Goal: Task Accomplishment & Management: Complete application form

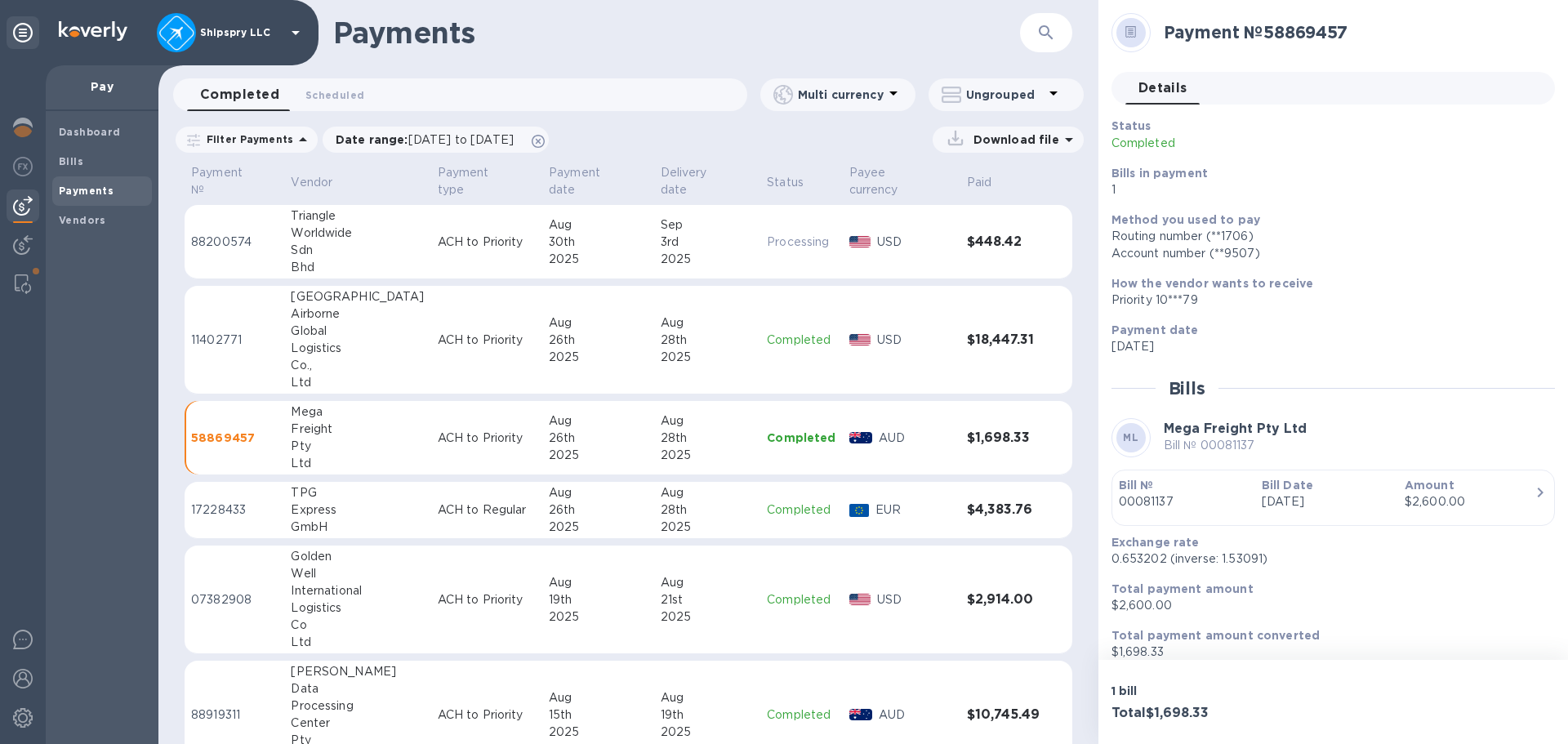
scroll to position [13, 0]
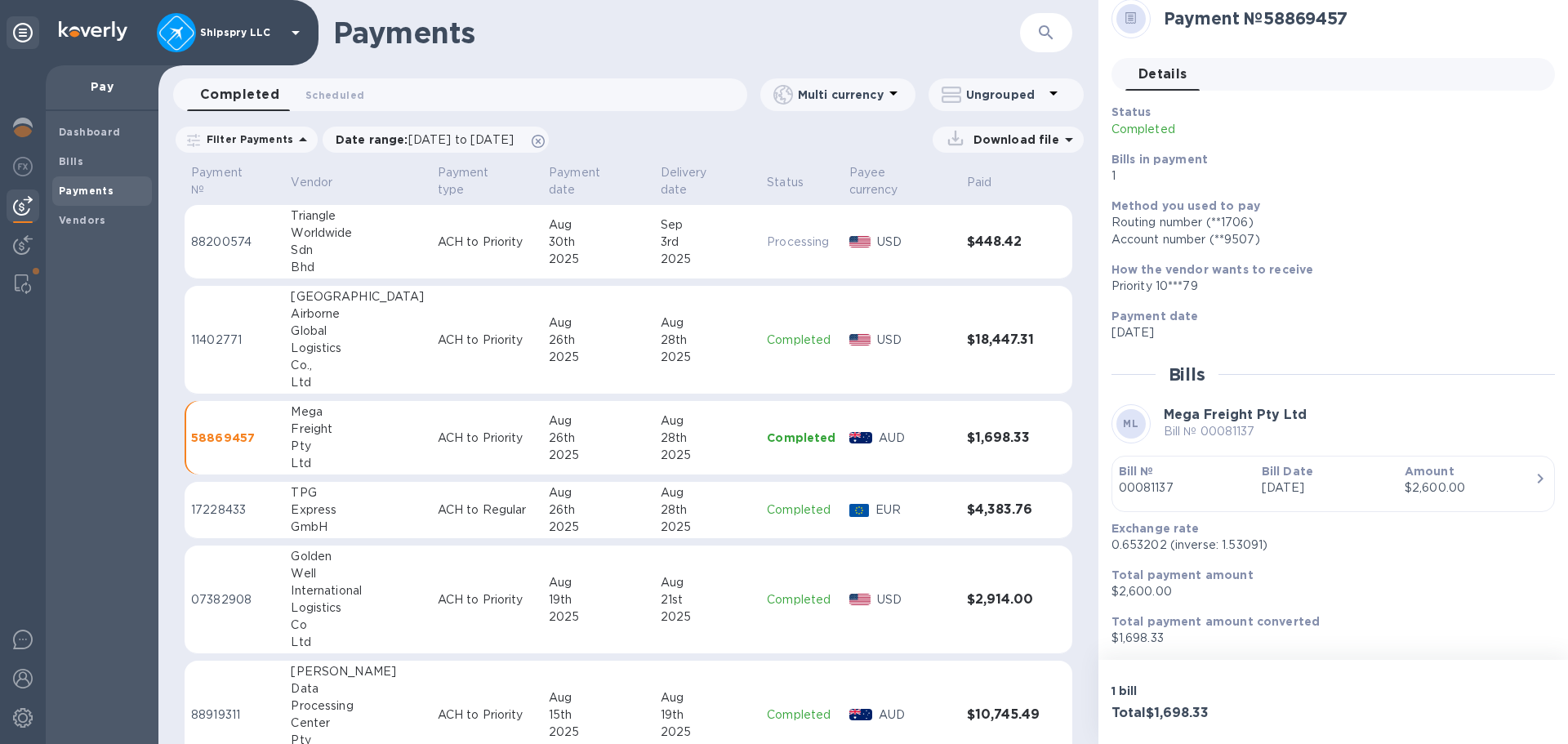
click at [1046, 36] on icon "button" at bounding box center [1046, 32] width 20 height 20
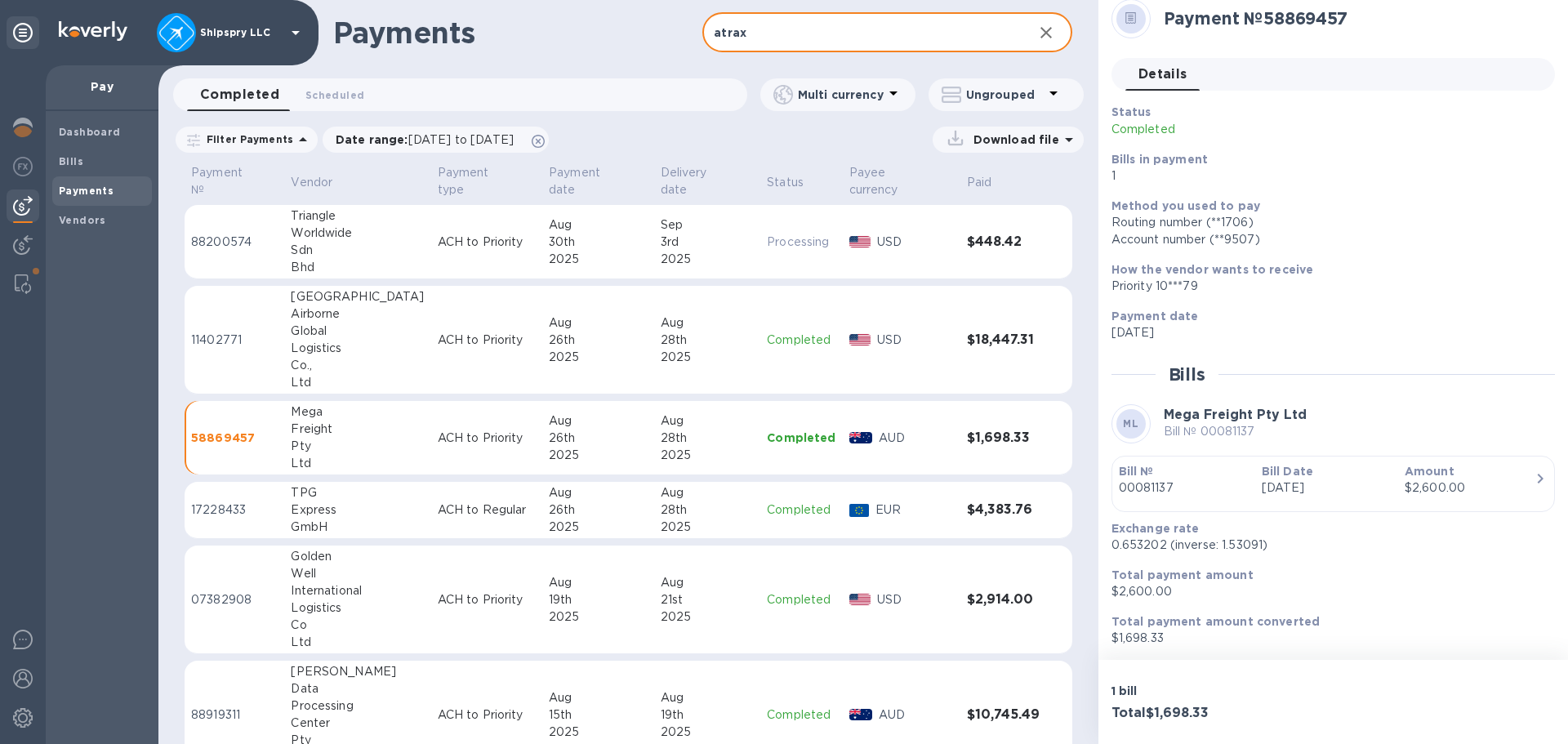
type input "atrax"
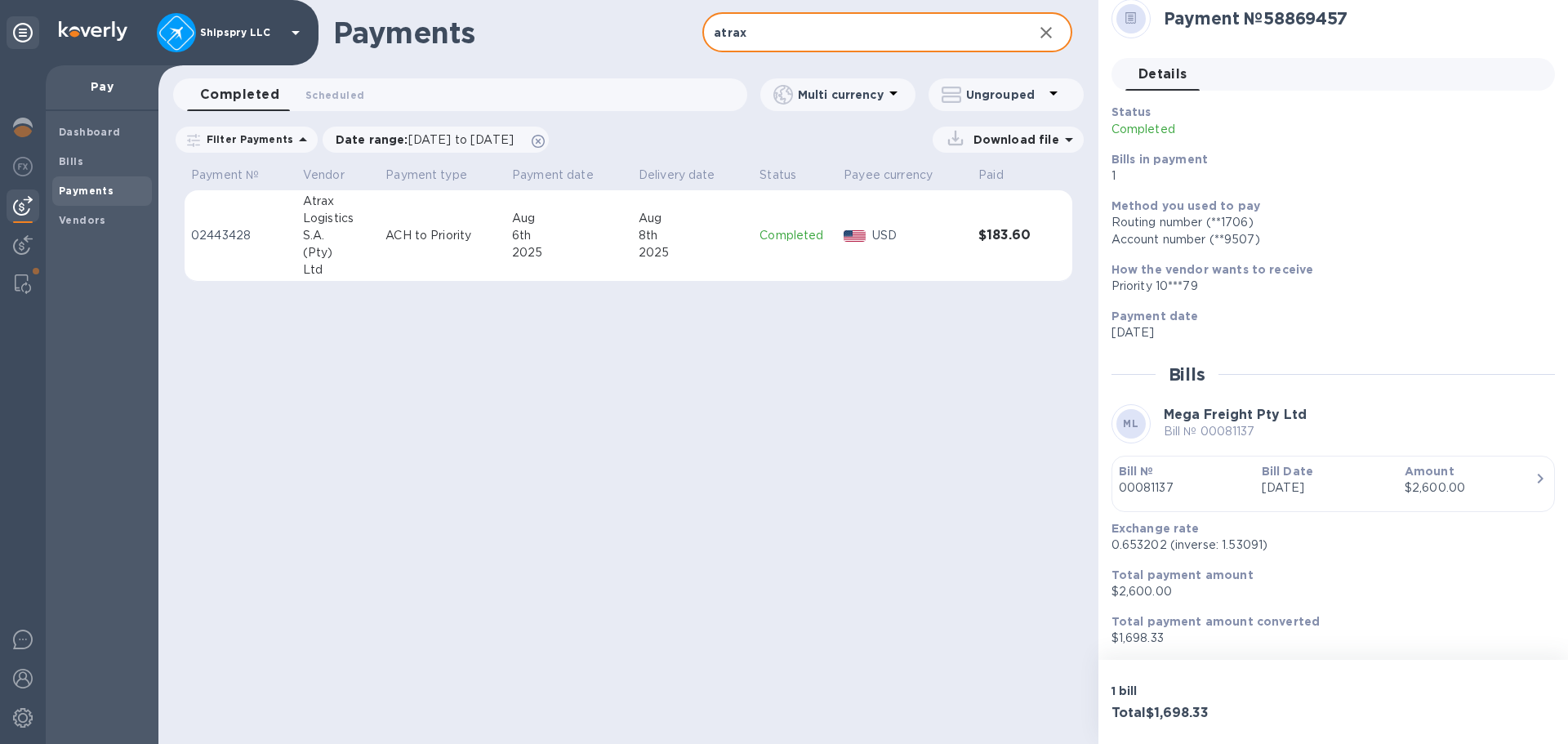
click at [673, 230] on div "8th" at bounding box center [693, 235] width 108 height 17
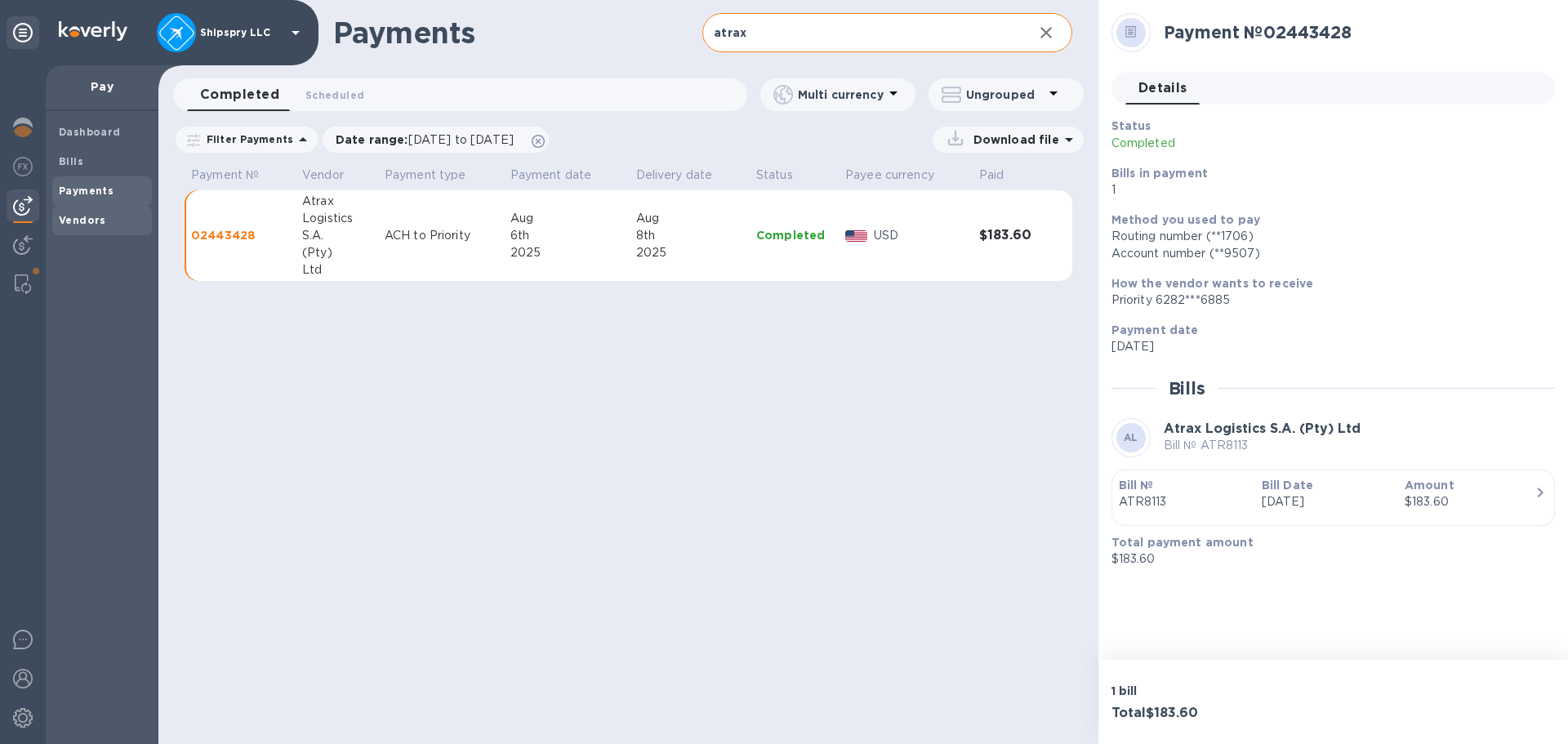
click at [79, 216] on b "Vendors" at bounding box center [82, 220] width 48 height 13
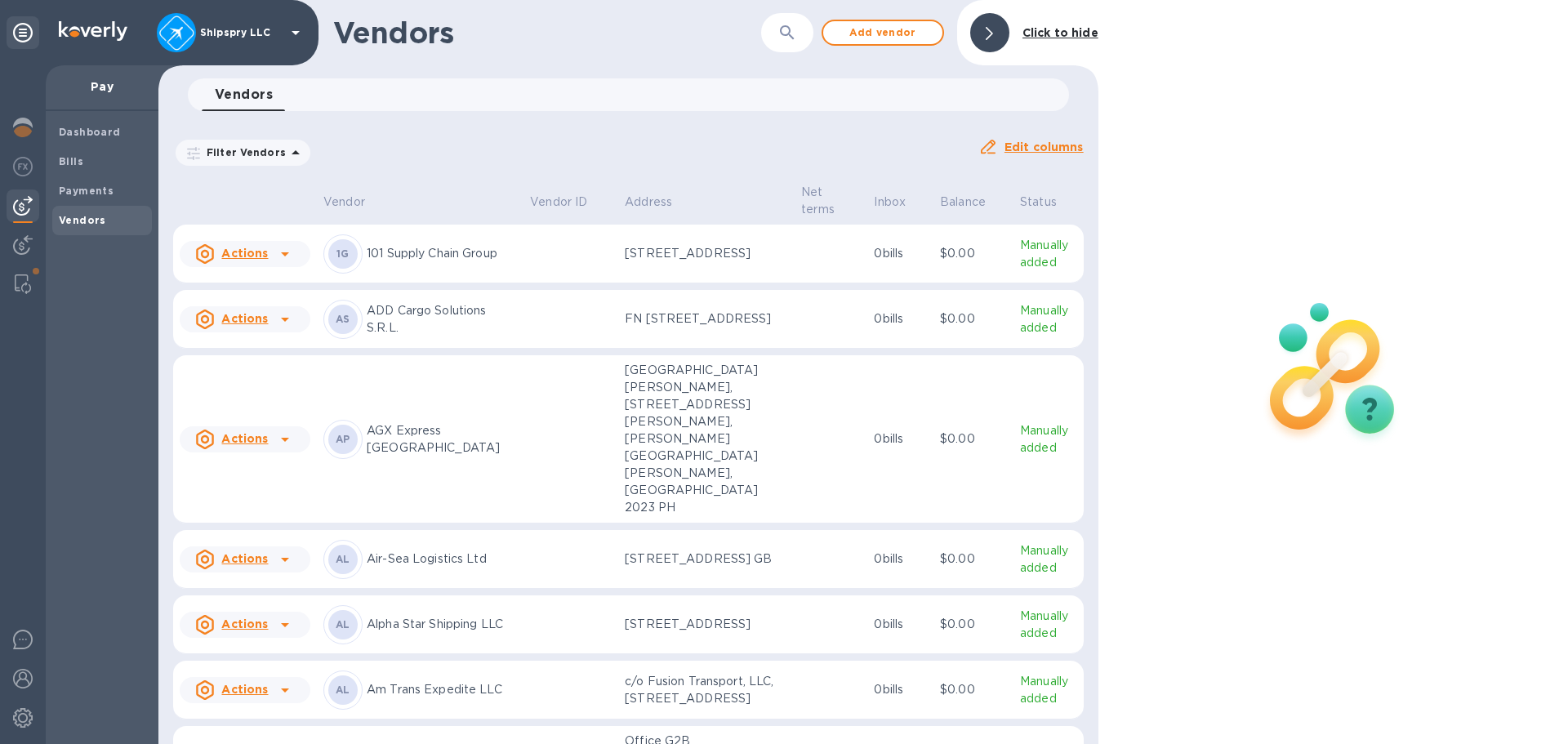
click at [797, 37] on icon "button" at bounding box center [788, 32] width 20 height 20
type input "smart"
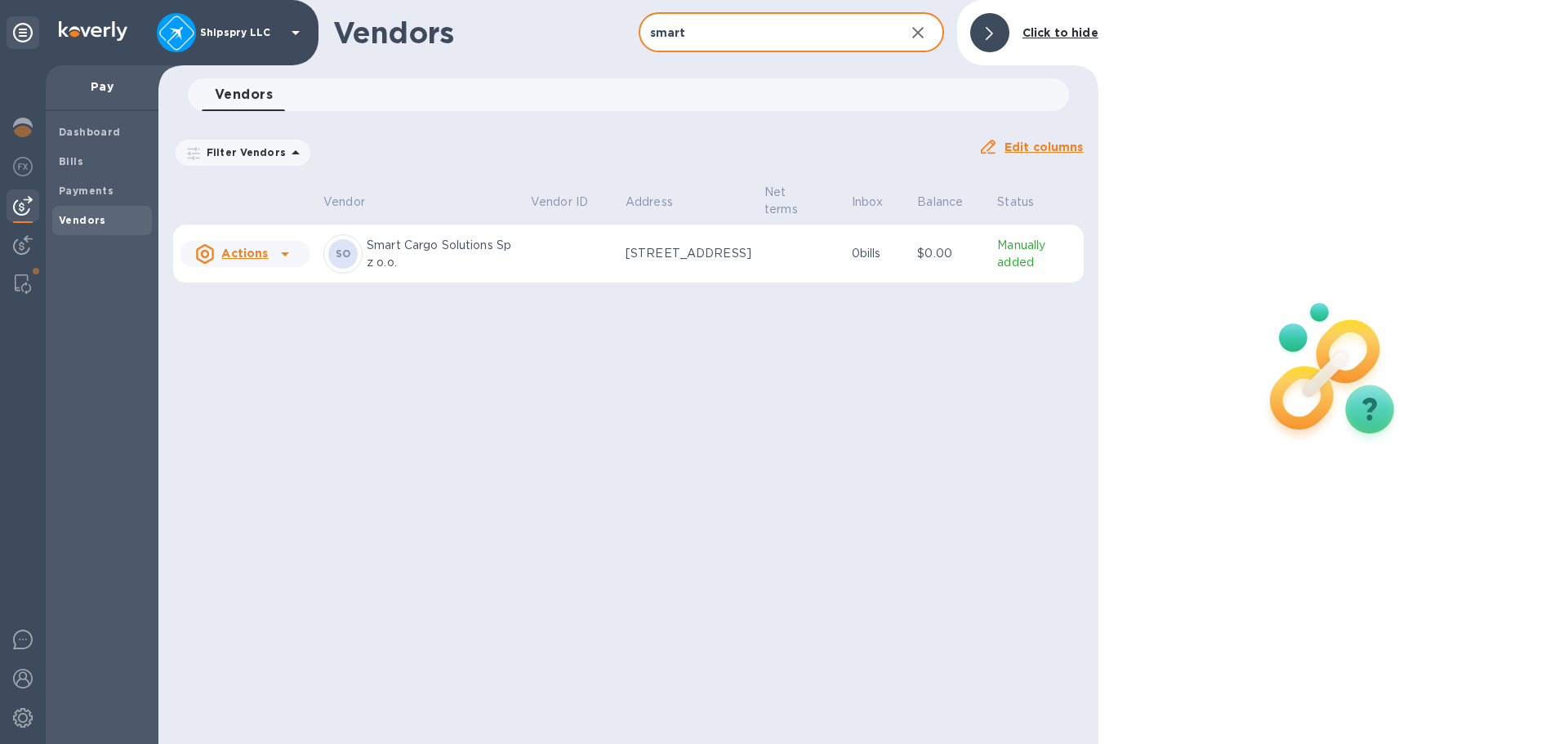
click at [283, 251] on icon at bounding box center [285, 254] width 20 height 20
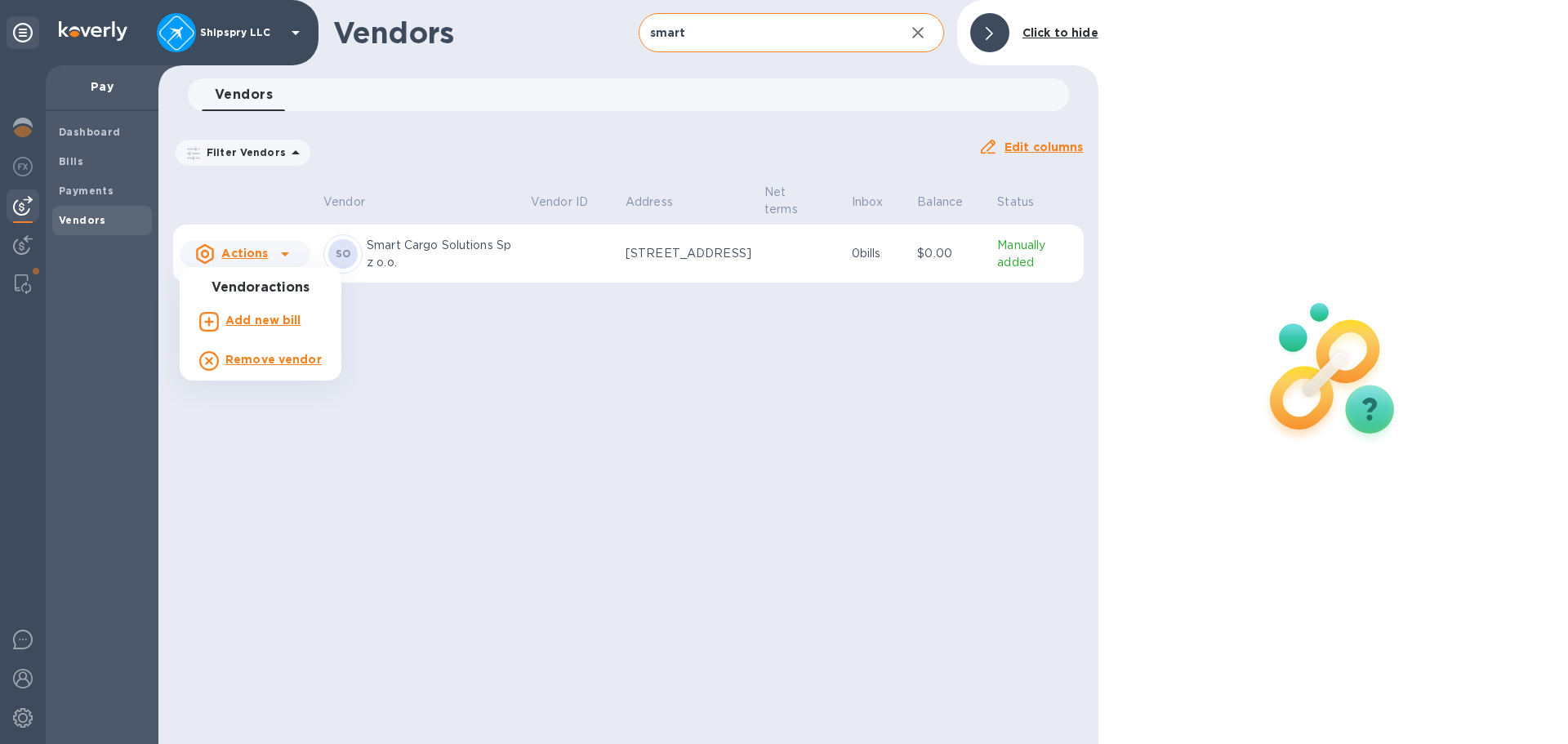
click at [278, 317] on b "Add new bill" at bounding box center [263, 319] width 76 height 13
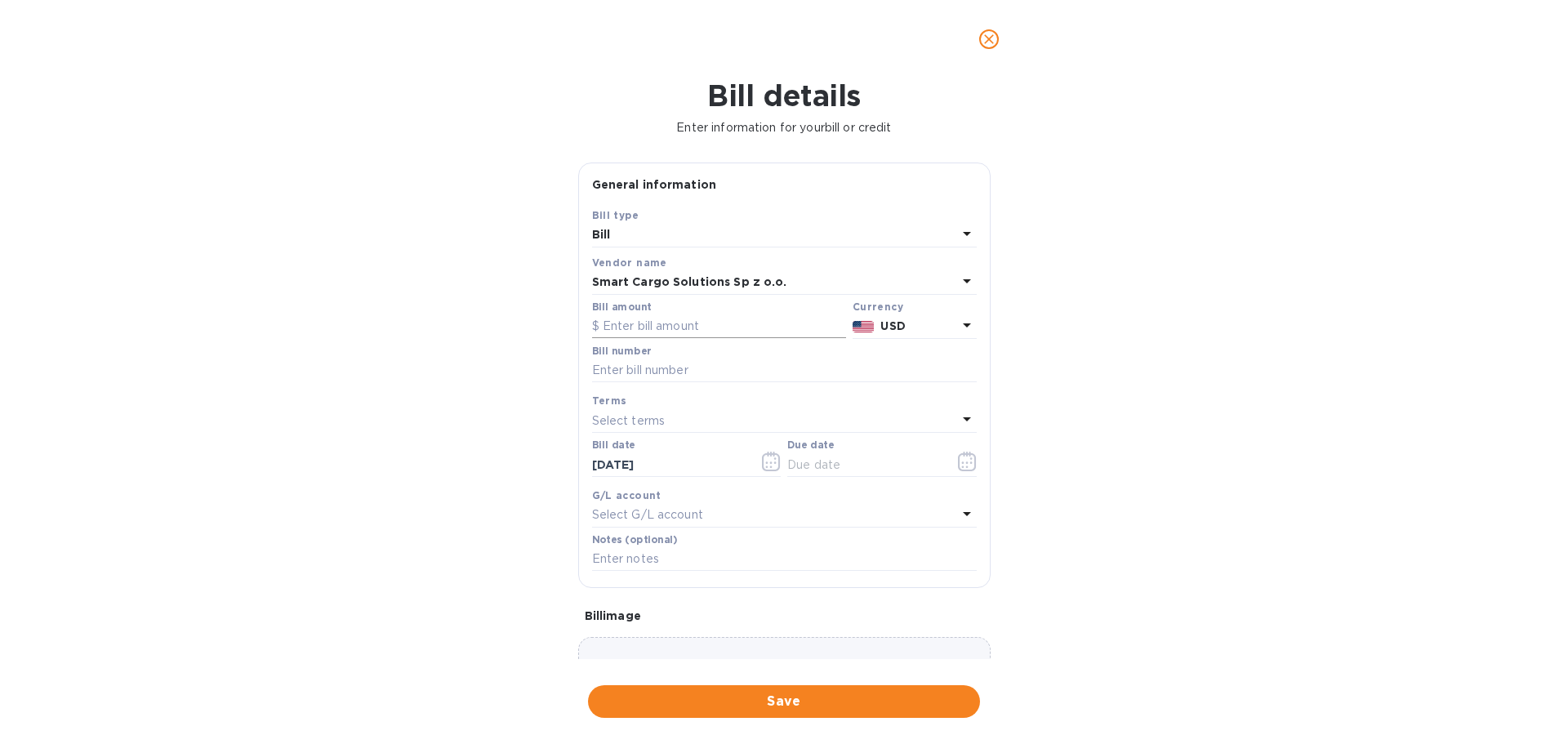
click at [701, 316] on input "text" at bounding box center [719, 326] width 254 height 24
type input "363.20"
drag, startPoint x: 703, startPoint y: 366, endPoint x: 709, endPoint y: 381, distance: 16.2
click at [703, 366] on input "text" at bounding box center [784, 370] width 384 height 24
type input "S58582"
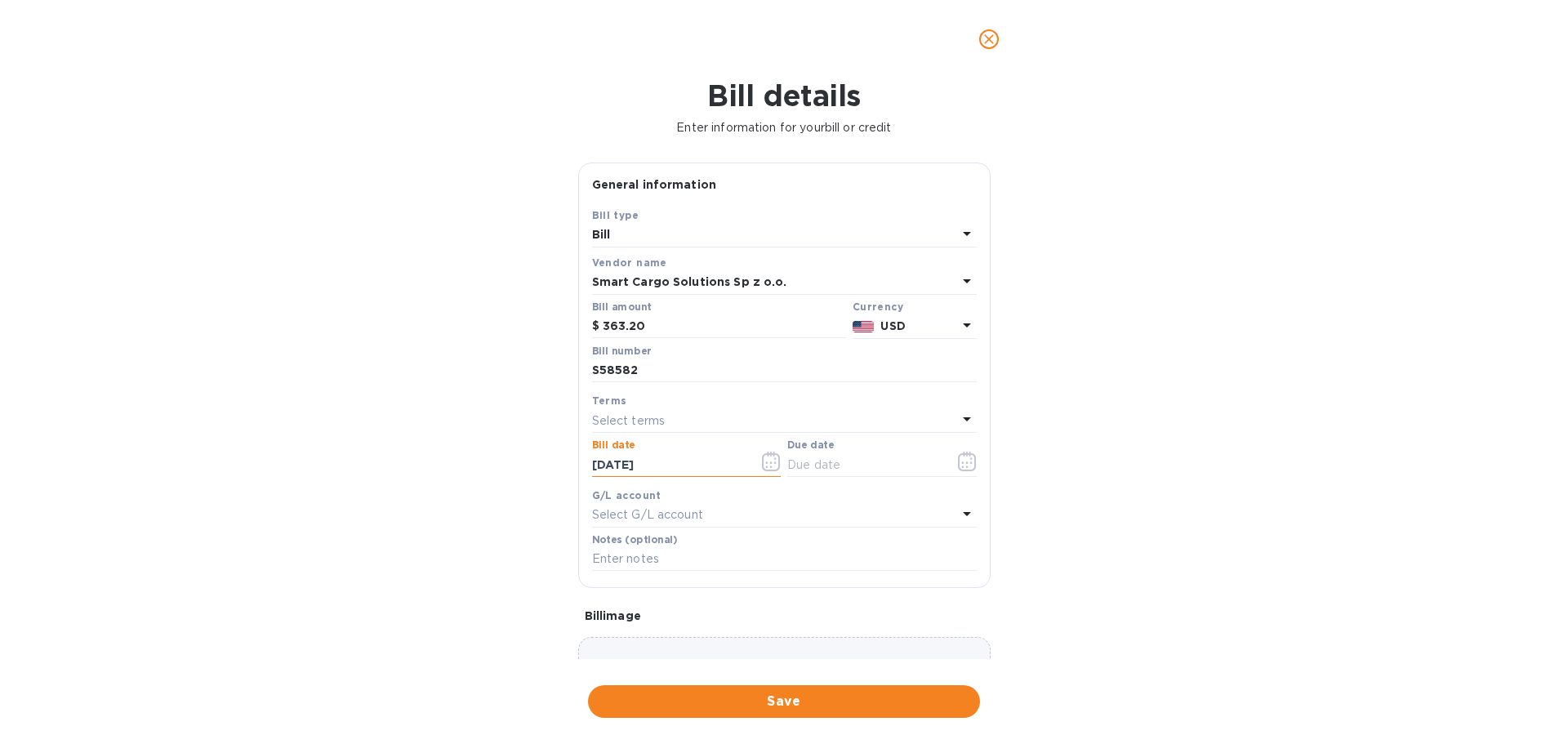
click at [770, 462] on icon "button" at bounding box center [771, 462] width 19 height 20
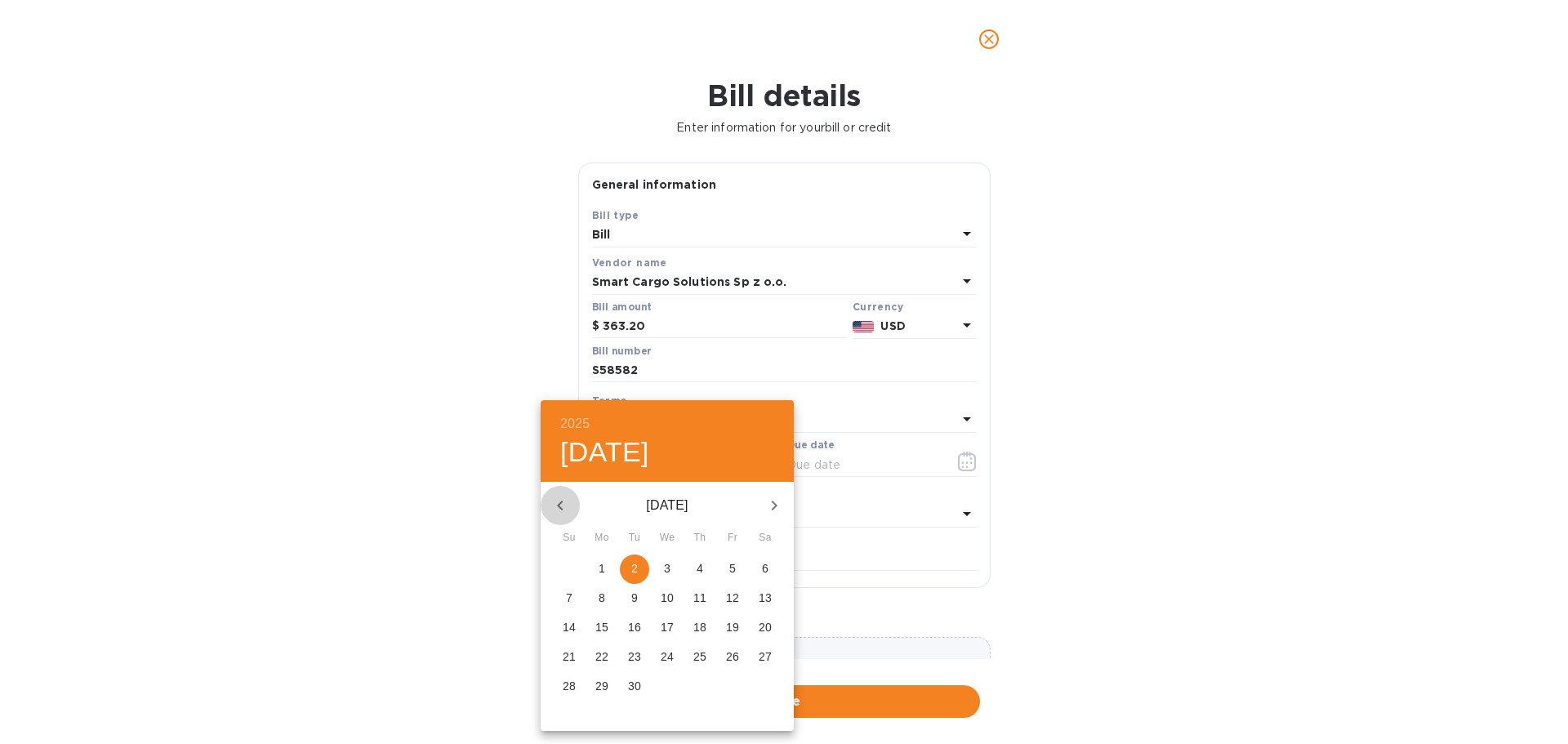
click at [558, 496] on icon "button" at bounding box center [561, 506] width 20 height 20
click at [665, 686] on p "27" at bounding box center [667, 686] width 14 height 16
type input "[DATE]"
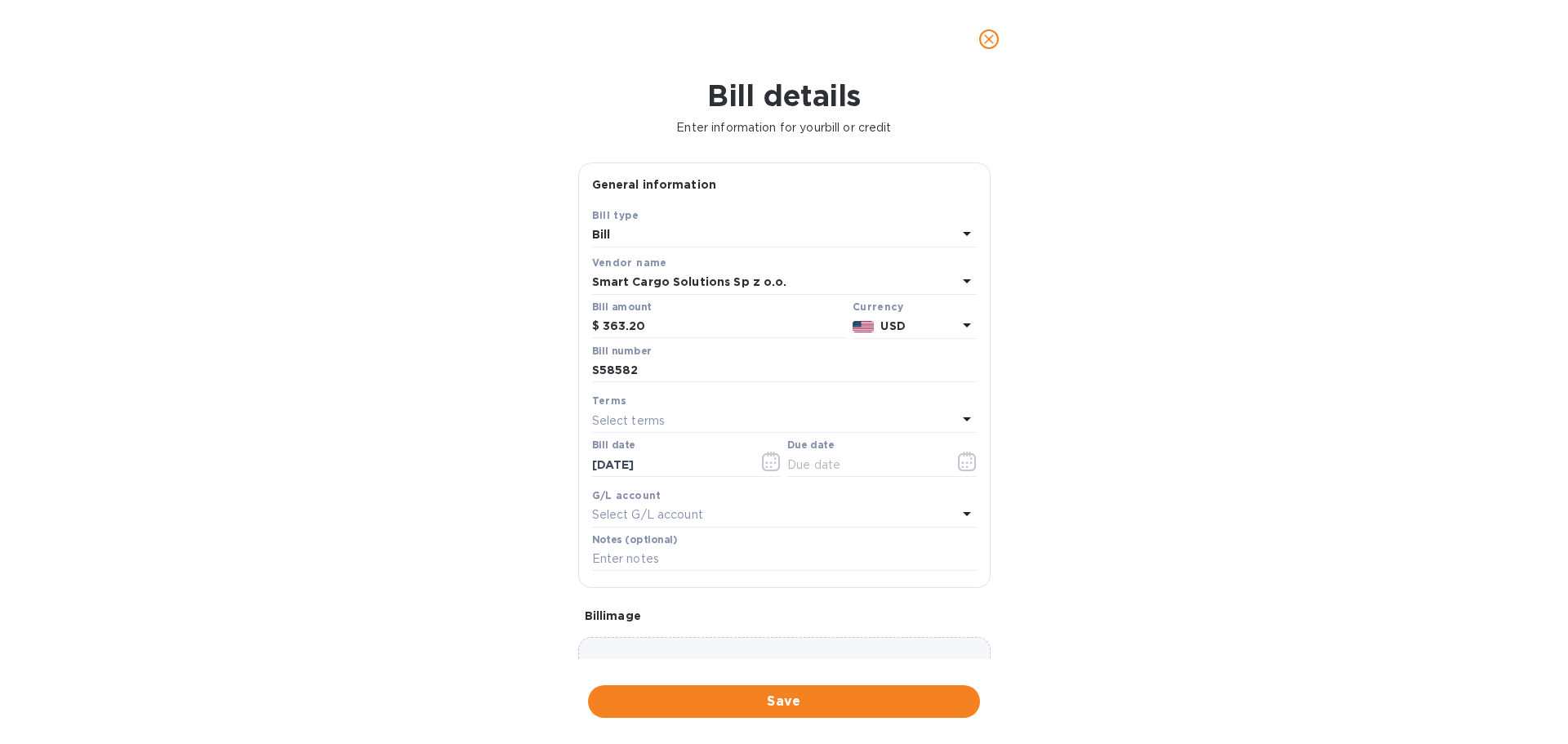
click at [656, 414] on p "Select terms" at bounding box center [629, 420] width 74 height 17
click at [657, 515] on p "Net 30" at bounding box center [778, 514] width 346 height 17
type input "[DATE]"
click at [759, 516] on div "Select G/L account" at bounding box center [775, 515] width 365 height 22
click at [716, 614] on p "Accounts Payable" at bounding box center [778, 607] width 346 height 17
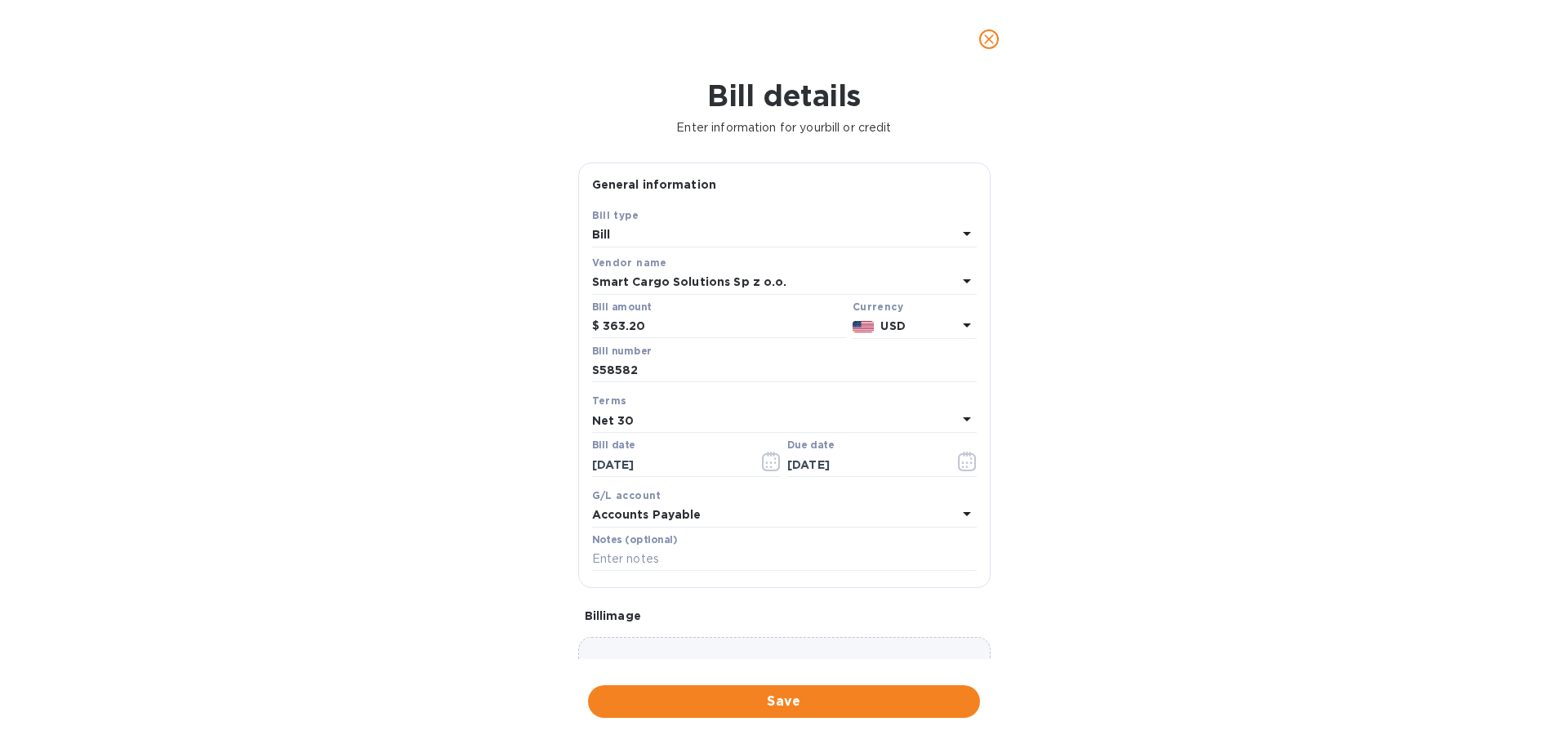
click at [624, 543] on label "Notes (optional)" at bounding box center [635, 539] width 86 height 10
click at [623, 563] on input "text" at bounding box center [784, 559] width 384 height 24
type input "Shipment 39704"
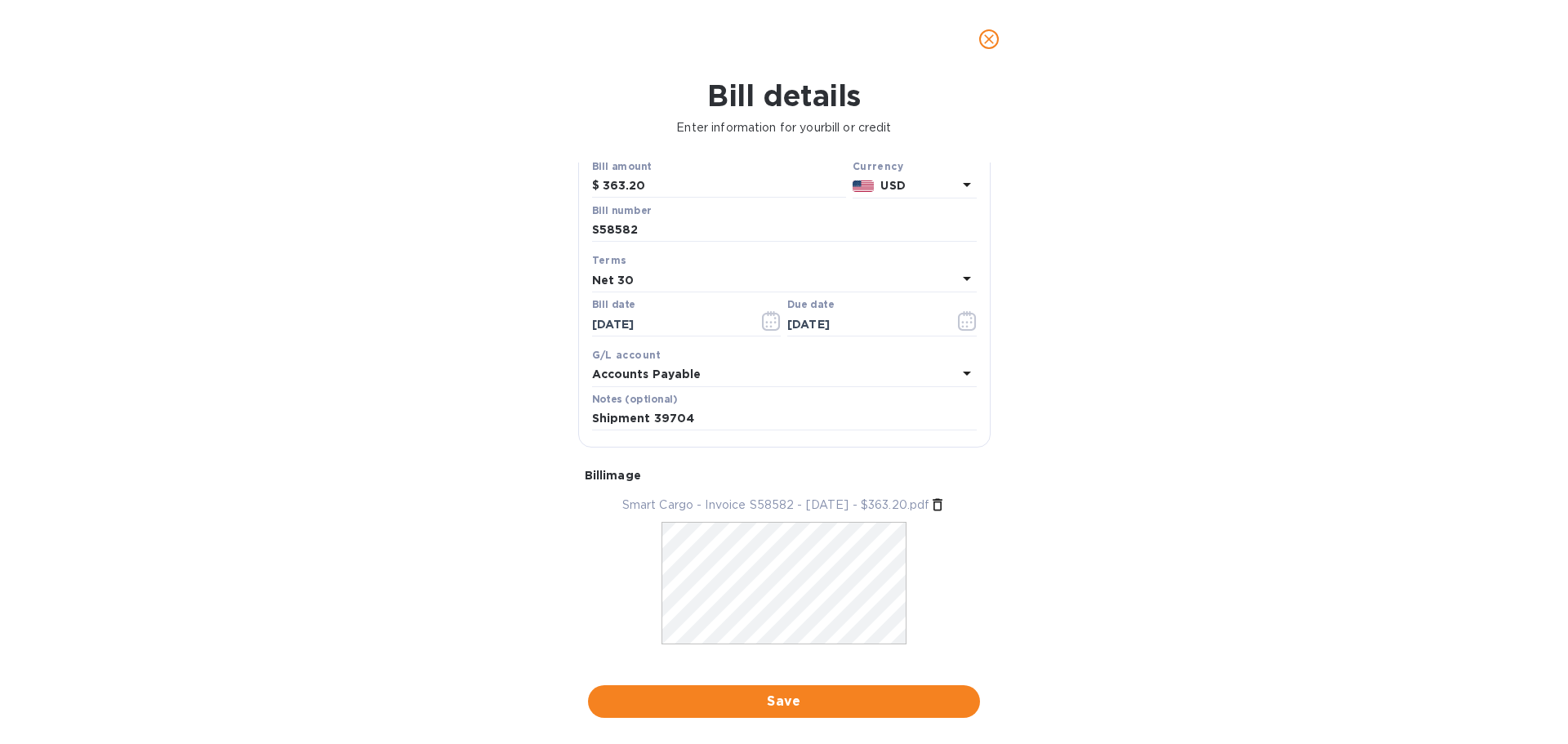
scroll to position [165, 0]
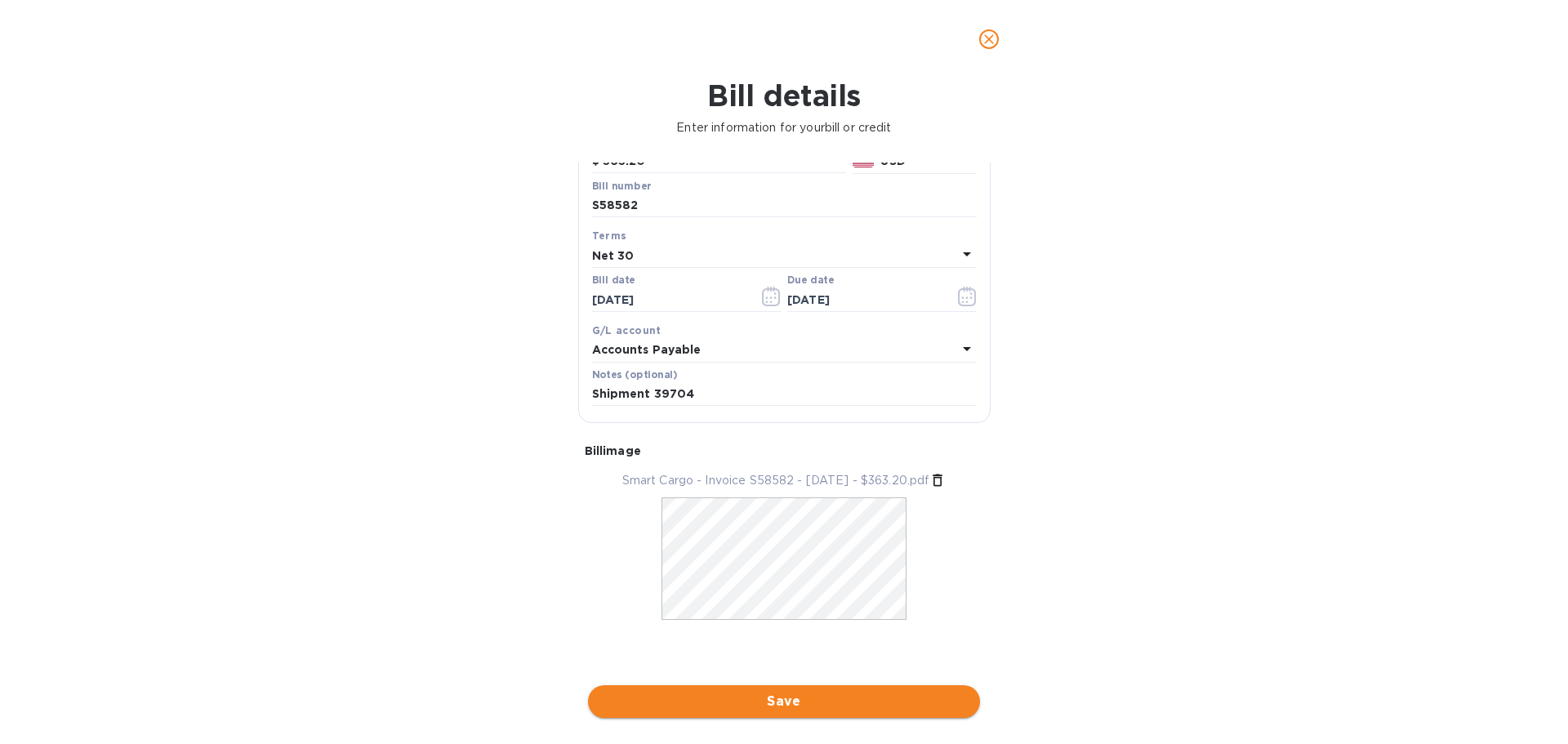
click at [770, 707] on span "Save" at bounding box center [784, 702] width 365 height 20
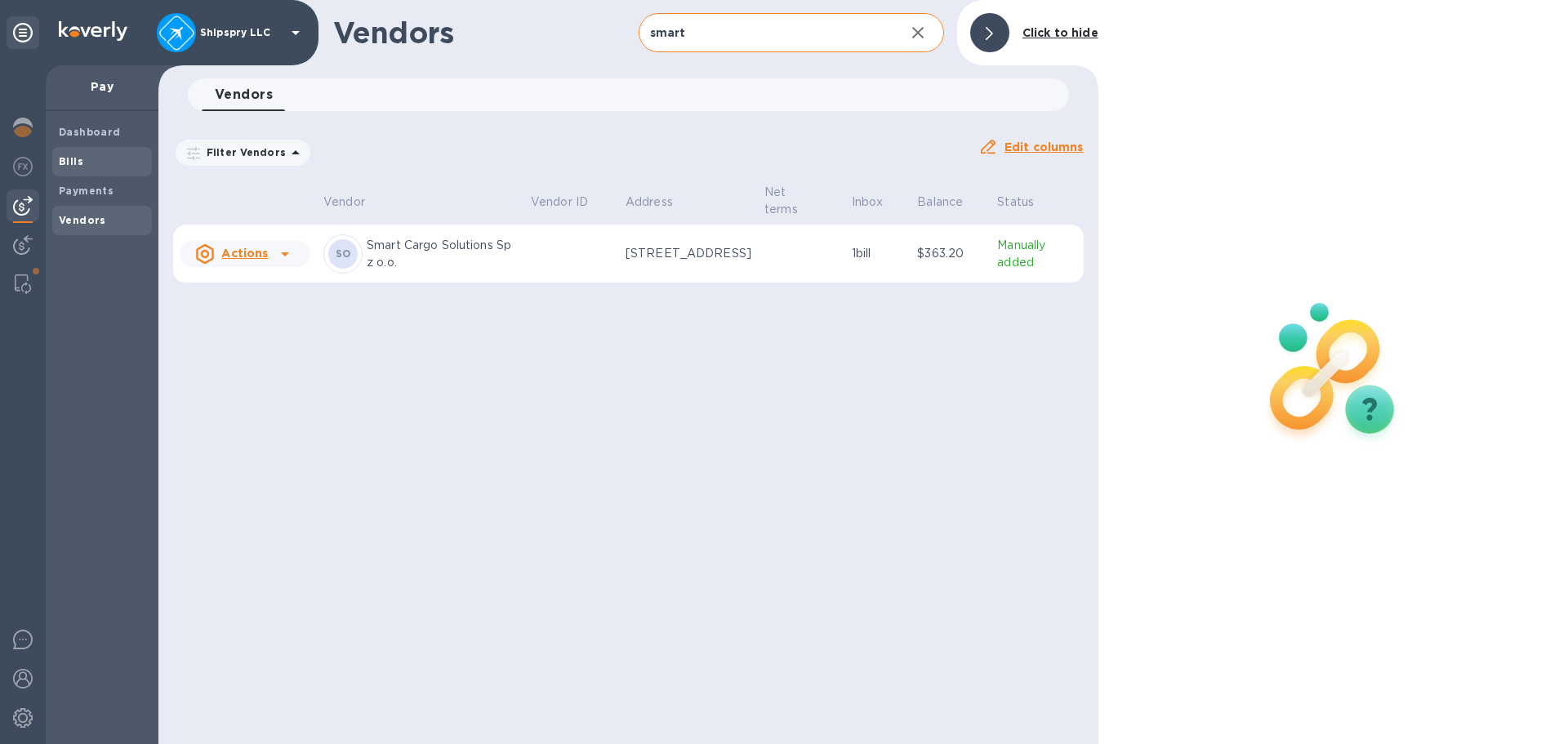
click at [111, 161] on span "Bills" at bounding box center [102, 162] width 86 height 16
